Goal: Task Accomplishment & Management: Use online tool/utility

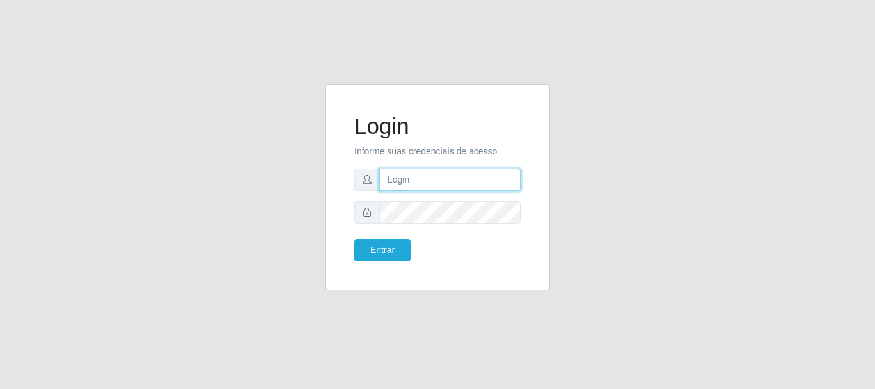
click at [421, 181] on input "text" at bounding box center [450, 179] width 142 height 22
drag, startPoint x: 439, startPoint y: 183, endPoint x: 495, endPoint y: 193, distance: 56.8
click at [495, 193] on form "Login Informe suas credenciais de acesso ian@galiottoAa123456 Entrar" at bounding box center [437, 187] width 167 height 149
drag, startPoint x: 439, startPoint y: 182, endPoint x: 493, endPoint y: 181, distance: 53.2
click at [493, 181] on input "ian@galiottoAa123456" at bounding box center [450, 179] width 142 height 22
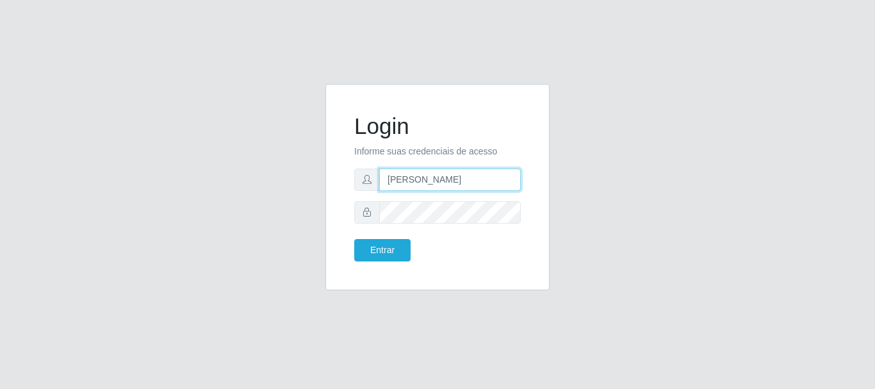
type input "[PERSON_NAME]"
click at [354, 239] on button "Entrar" at bounding box center [382, 250] width 56 height 22
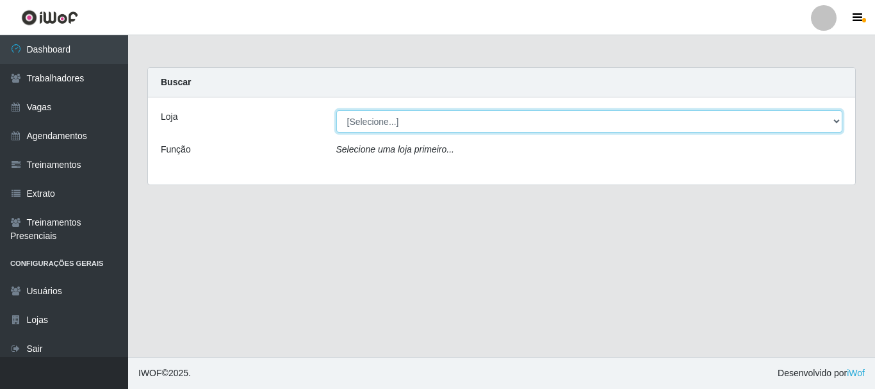
click at [514, 124] on select "[Selecione...] [GEOGRAPHIC_DATA]" at bounding box center [589, 121] width 507 height 22
select select "279"
click at [336, 110] on select "[Selecione...] [GEOGRAPHIC_DATA]" at bounding box center [589, 121] width 507 height 22
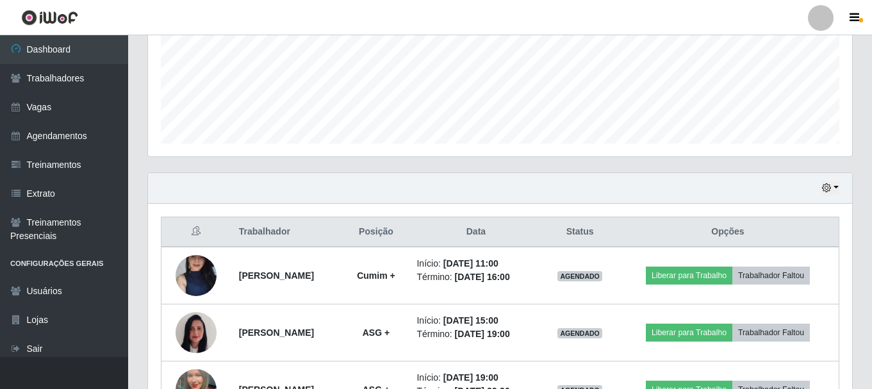
scroll to position [405, 0]
